Goal: Task Accomplishment & Management: Manage account settings

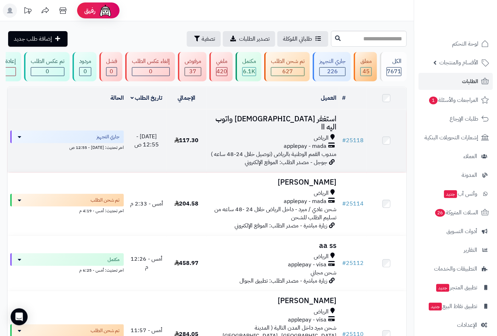
click at [299, 122] on h3 "استغفر الله واتوب اليه اا" at bounding box center [273, 123] width 127 height 16
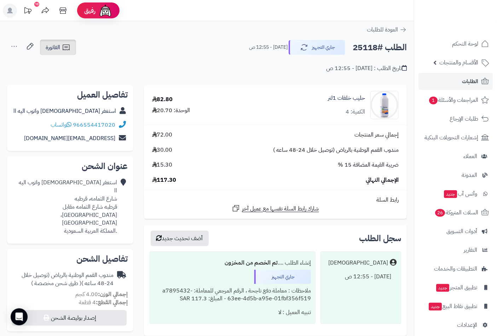
click at [70, 50] on icon at bounding box center [66, 47] width 8 height 8
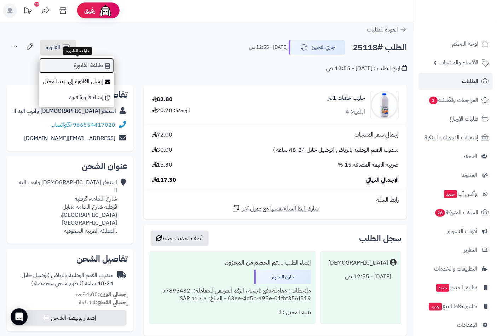
click at [95, 67] on link "طباعة الفاتورة" at bounding box center [76, 66] width 75 height 16
